Goal: Task Accomplishment & Management: Use online tool/utility

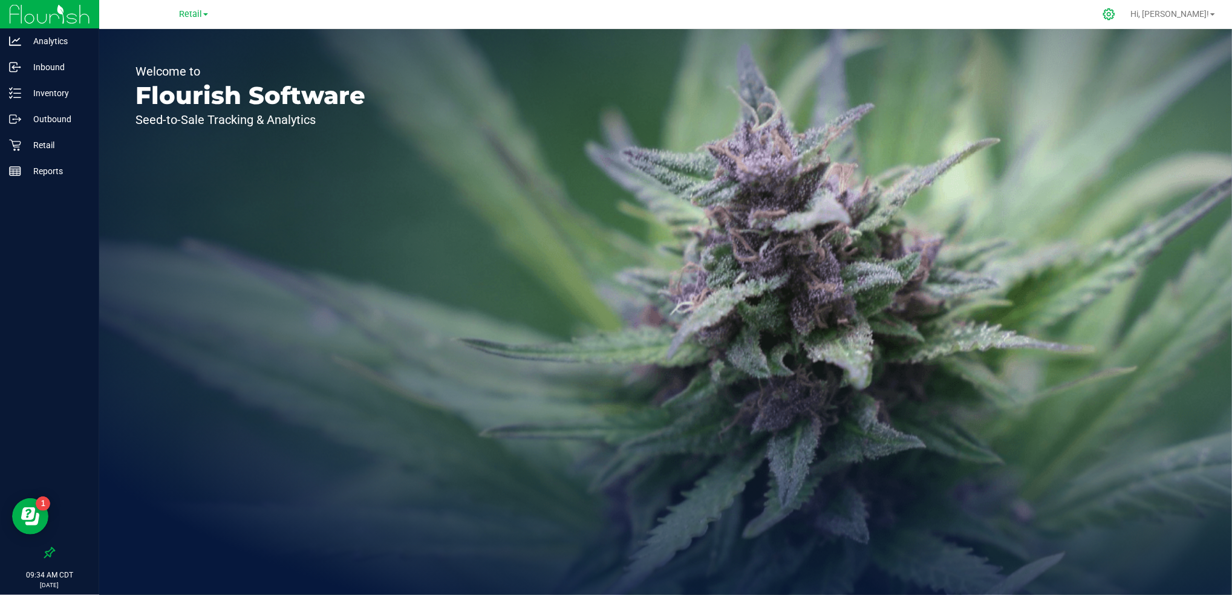
click at [1115, 15] on icon at bounding box center [1109, 14] width 13 height 13
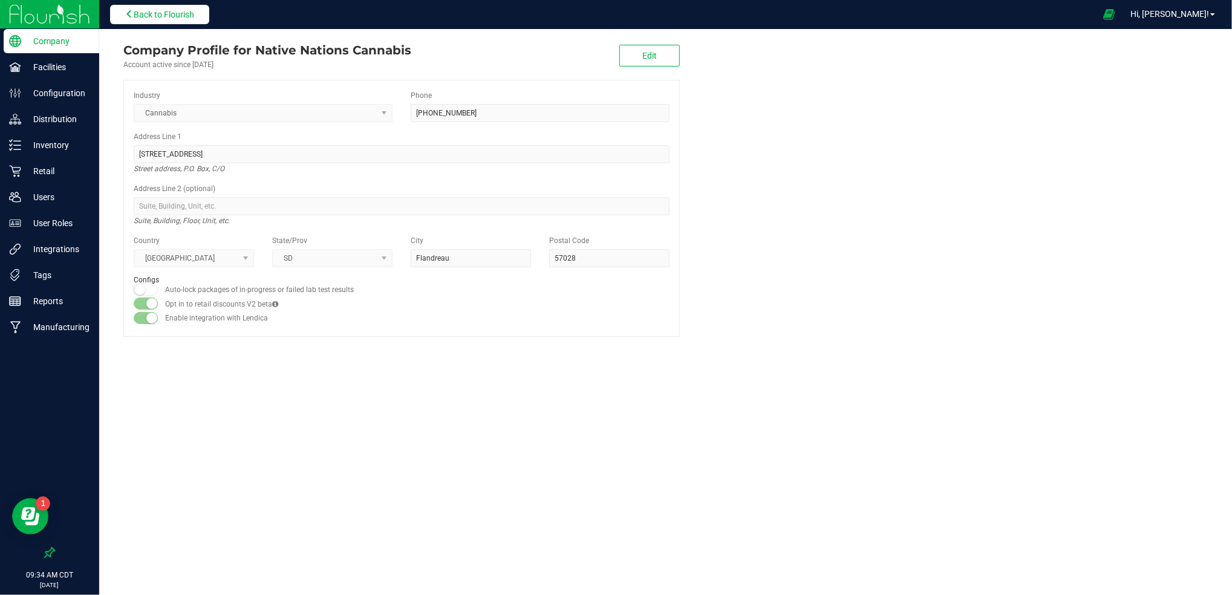
click at [165, 5] on button "Back to Flourish" at bounding box center [159, 14] width 99 height 19
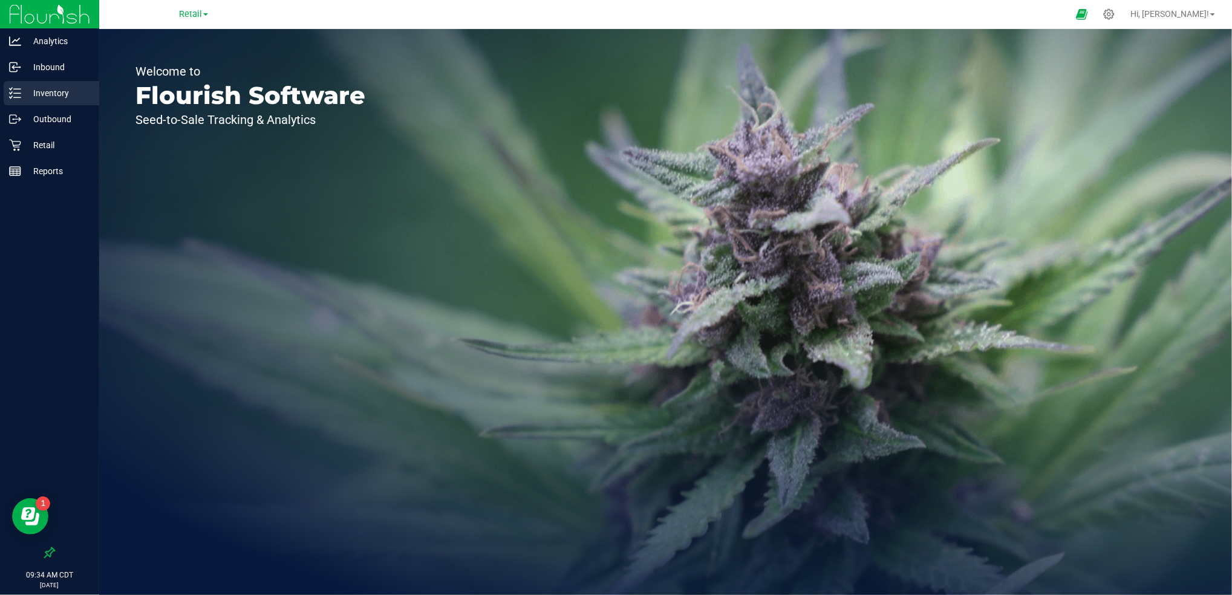
click at [64, 98] on p "Inventory" at bounding box center [57, 93] width 73 height 15
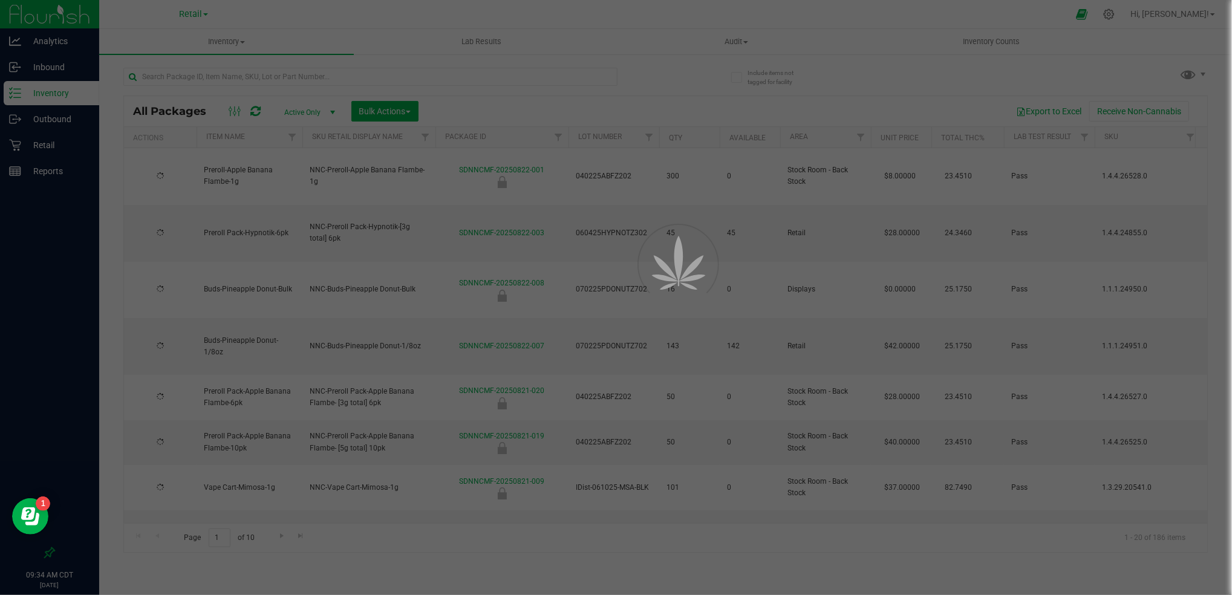
click at [227, 35] on div at bounding box center [616, 297] width 1232 height 595
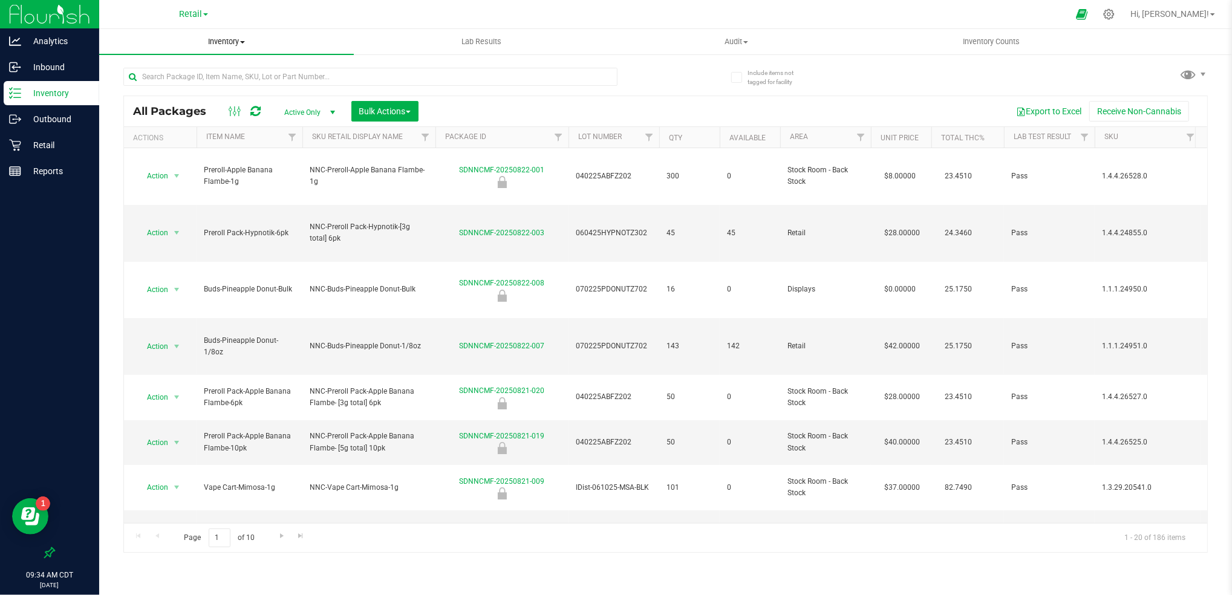
click at [226, 44] on span "Inventory" at bounding box center [226, 41] width 255 height 11
click at [176, 90] on span "All inventory" at bounding box center [140, 87] width 82 height 10
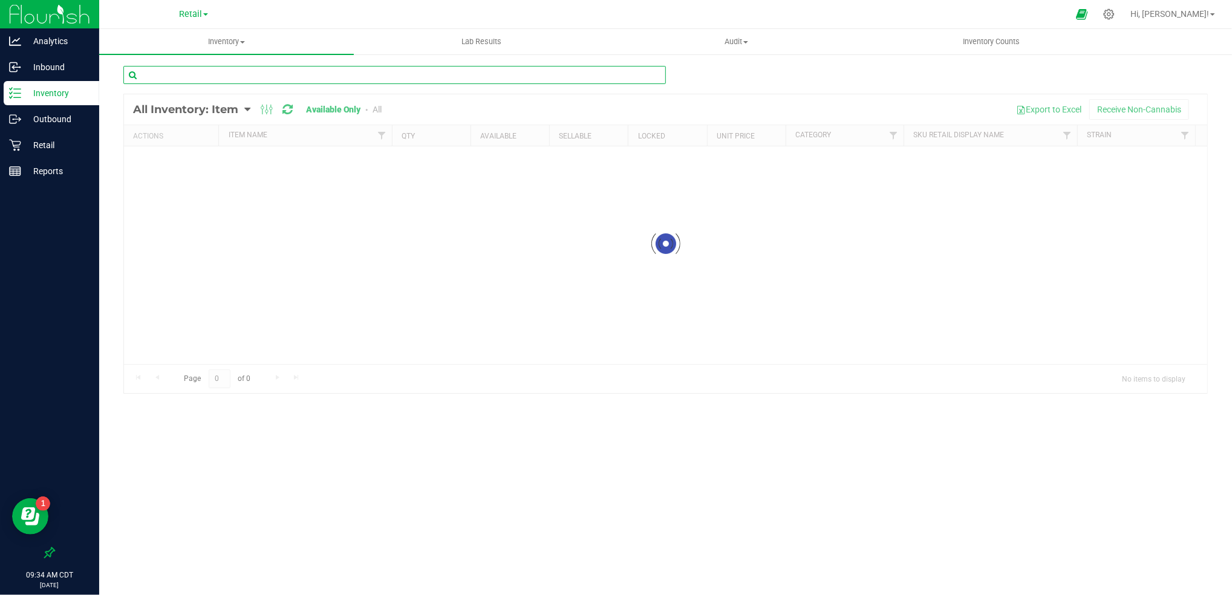
click at [197, 79] on input "text" at bounding box center [394, 75] width 543 height 18
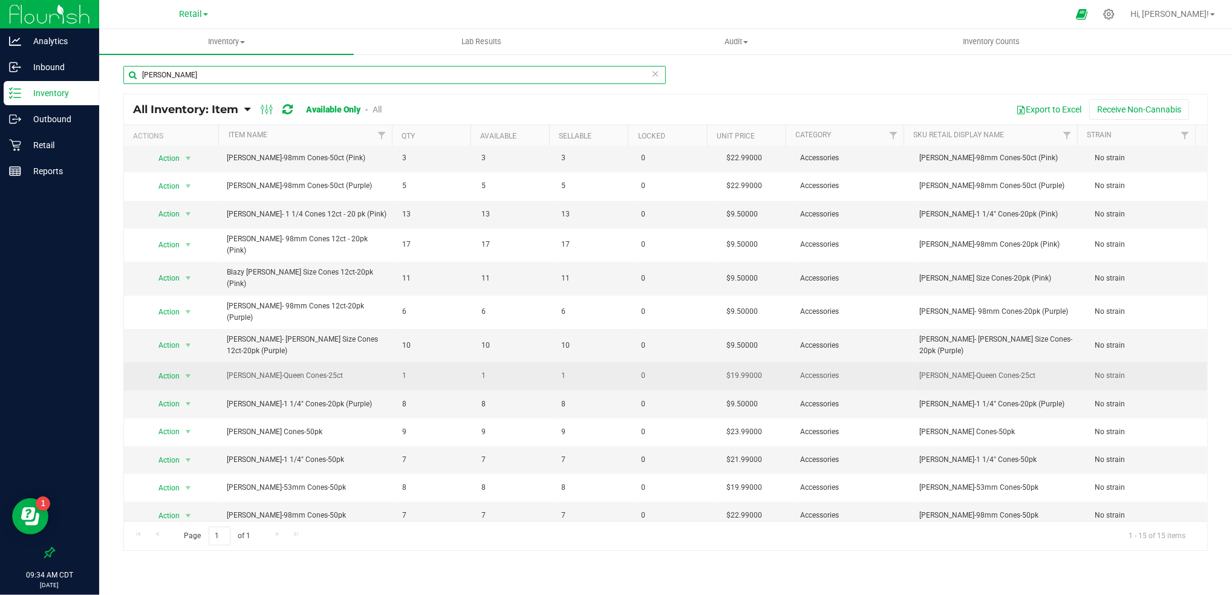
scroll to position [44, 0]
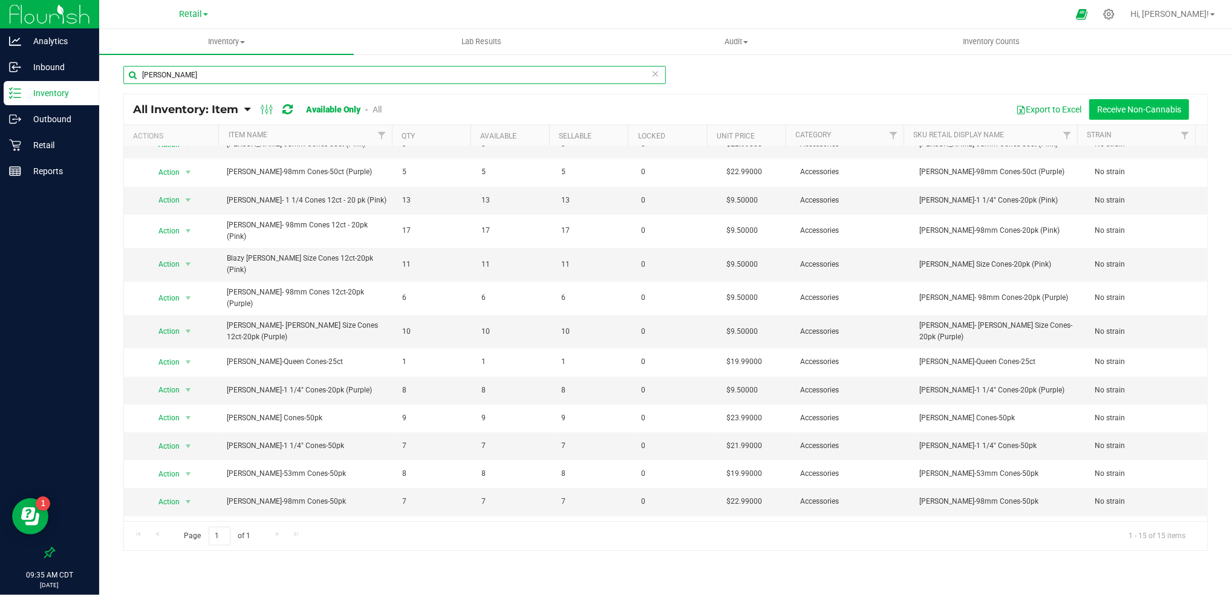
type input "[PERSON_NAME]"
click at [1152, 106] on button "Receive Non-Cannabis" at bounding box center [1139, 109] width 100 height 21
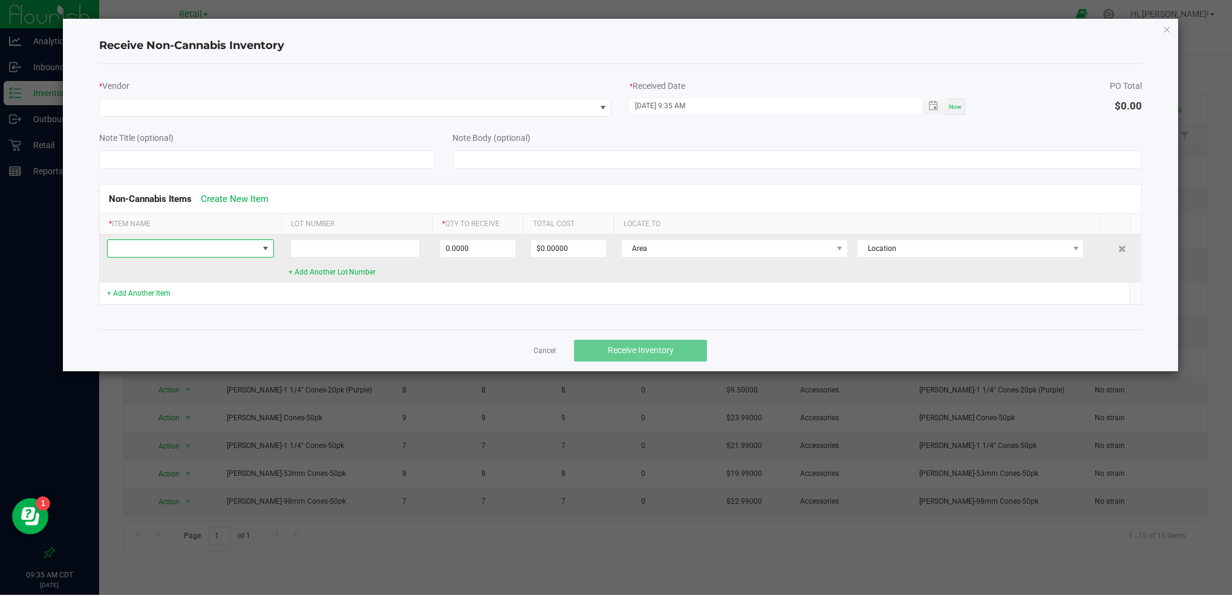
click at [269, 247] on span at bounding box center [266, 249] width 10 height 10
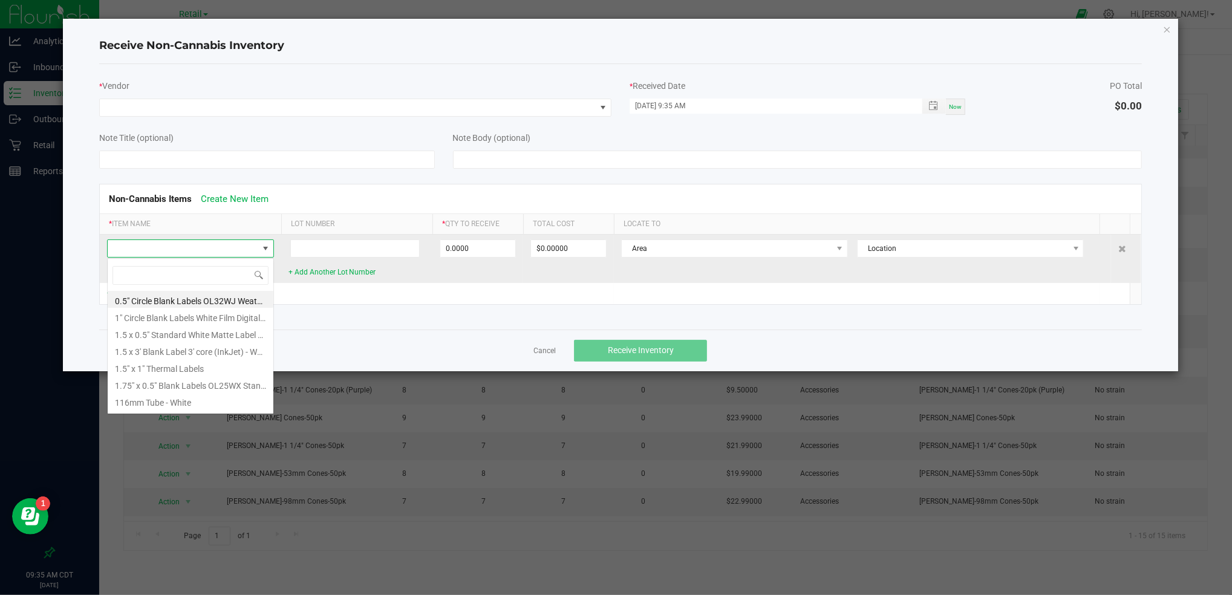
scroll to position [18, 167]
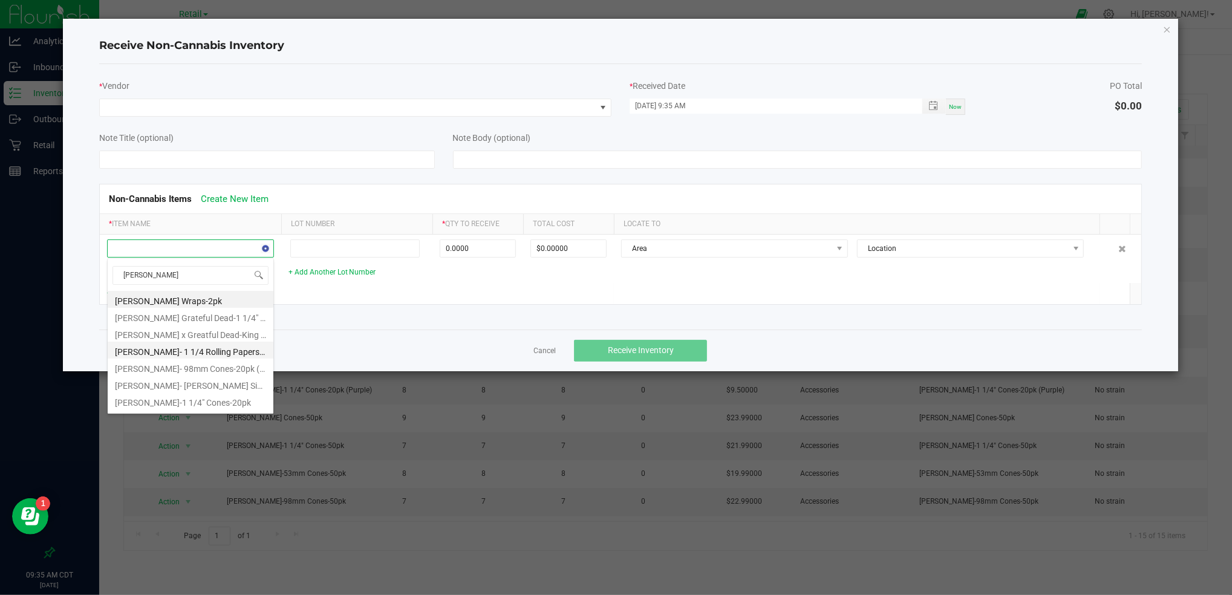
type input "[PERSON_NAME]"
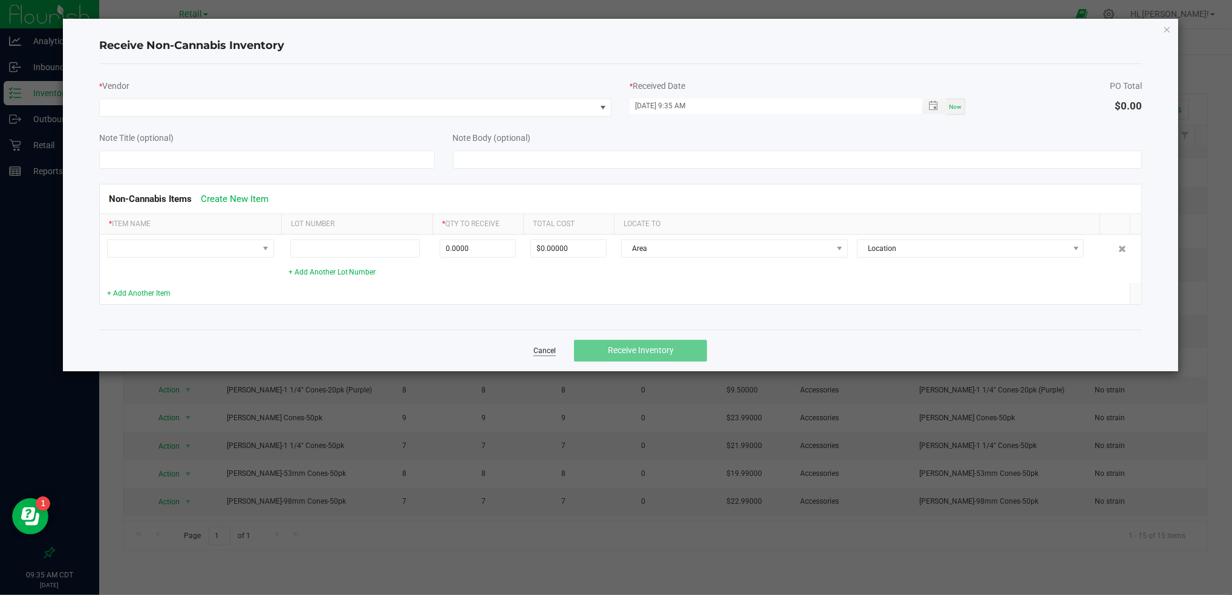
click at [545, 354] on link "Cancel" at bounding box center [545, 351] width 22 height 10
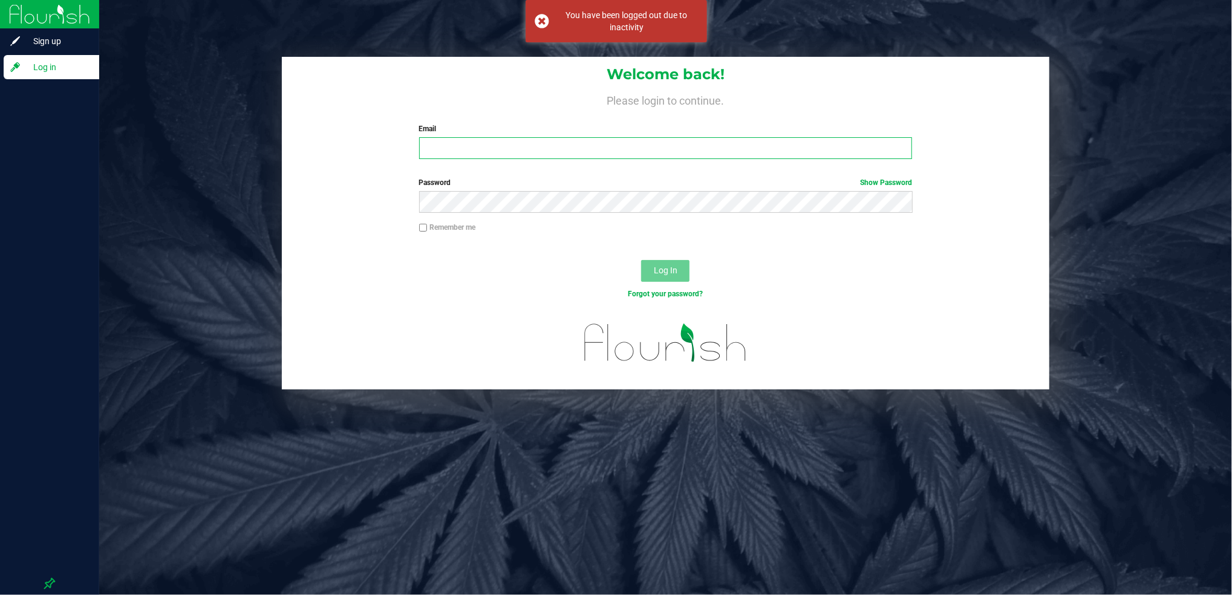
type input "[PERSON_NAME][EMAIL_ADDRESS][PERSON_NAME][DOMAIN_NAME]"
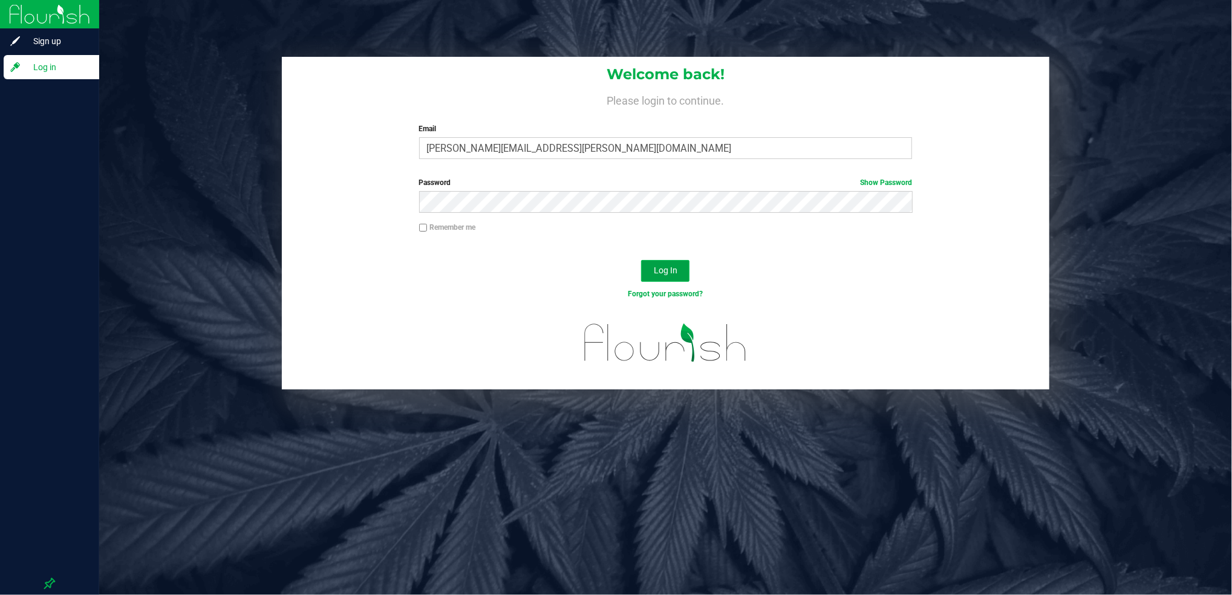
click at [668, 277] on button "Log In" at bounding box center [665, 271] width 48 height 22
